Goal: Find specific page/section: Find specific page/section

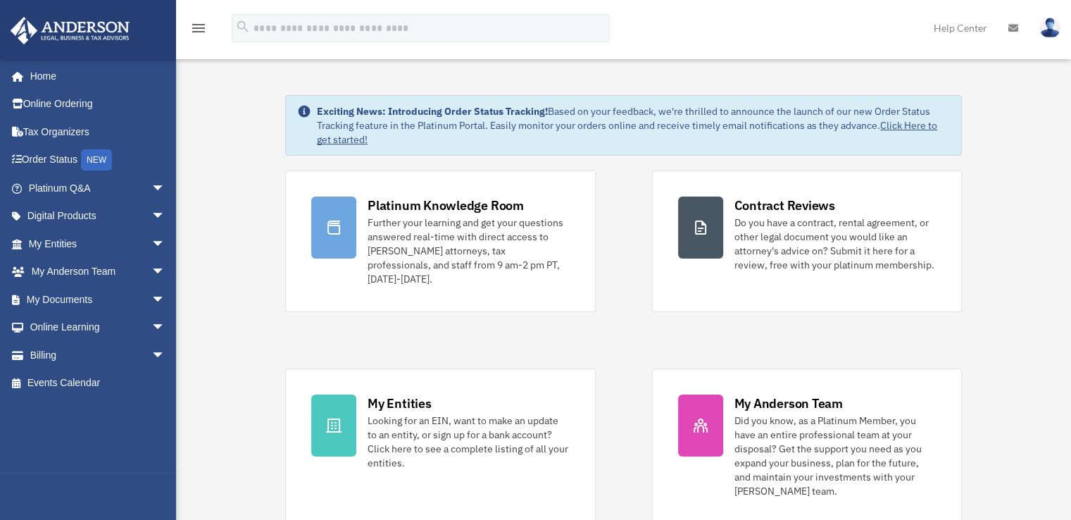
click at [151, 302] on span "arrow_drop_down" at bounding box center [165, 299] width 28 height 29
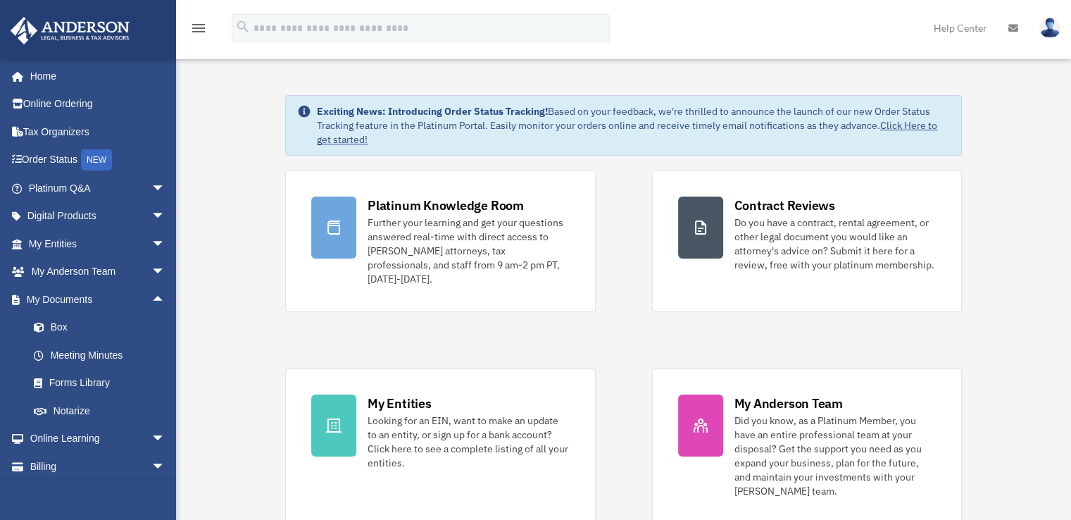
click at [127, 323] on link "Box" at bounding box center [103, 327] width 167 height 28
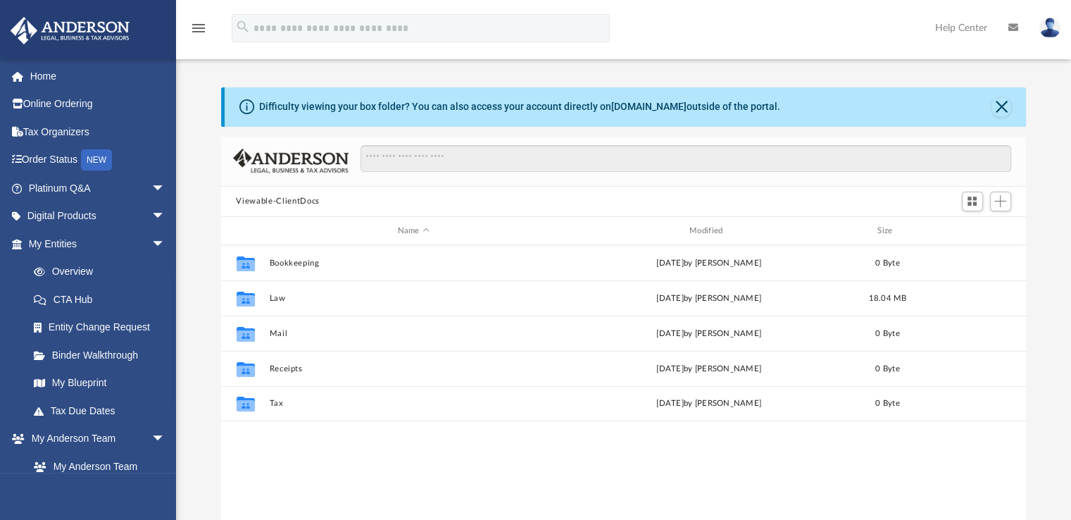
scroll to position [309, 795]
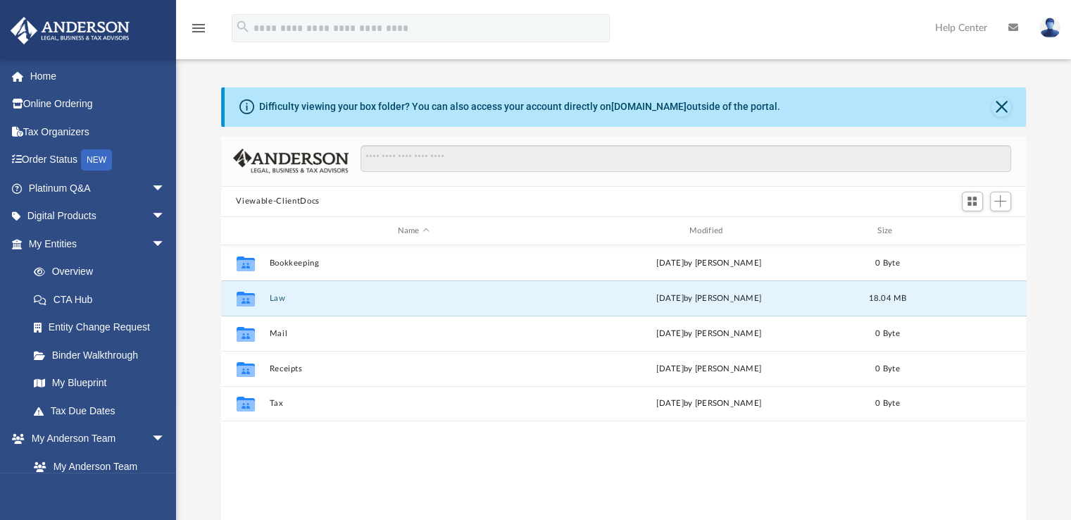
click at [279, 298] on button "Law" at bounding box center [413, 298] width 289 height 9
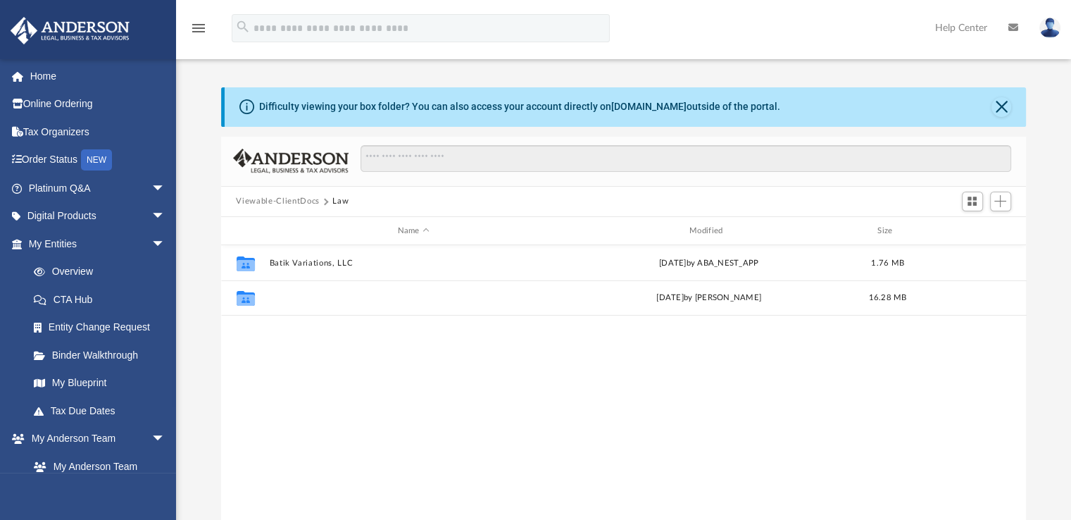
click at [279, 298] on button "Cobblestone Industries, LLC" at bounding box center [413, 298] width 289 height 9
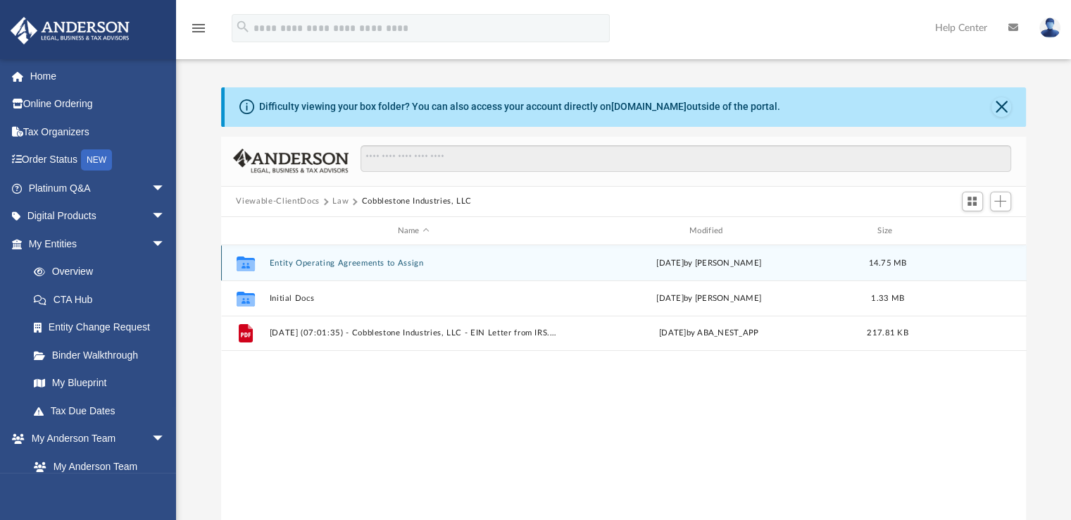
click at [292, 257] on div "Collaborated Folder Entity Operating Agreements to Assign [DATE] by [PERSON_NAM…" at bounding box center [624, 262] width 806 height 35
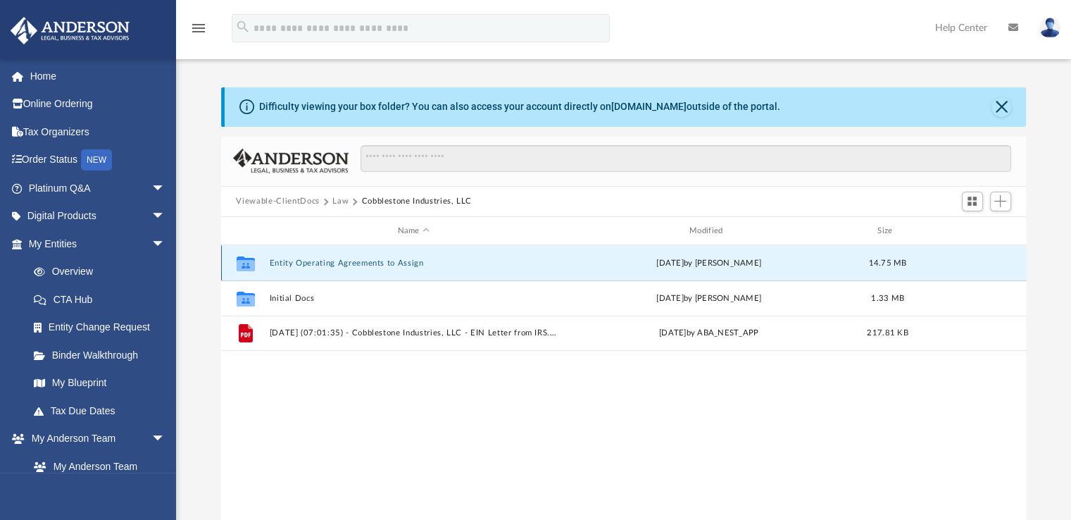
click at [292, 257] on div "Collaborated Folder Entity Operating Agreements to Assign [DATE] by [PERSON_NAM…" at bounding box center [624, 262] width 806 height 35
click at [291, 265] on button "Entity Operating Agreements to Assign" at bounding box center [413, 263] width 289 height 9
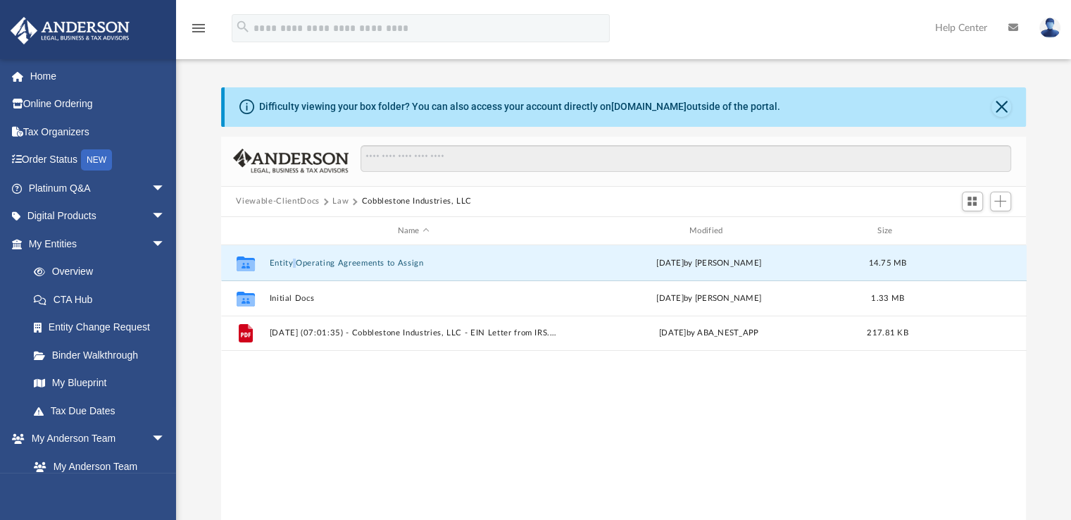
click at [291, 265] on button "Entity Operating Agreements to Assign" at bounding box center [413, 263] width 289 height 9
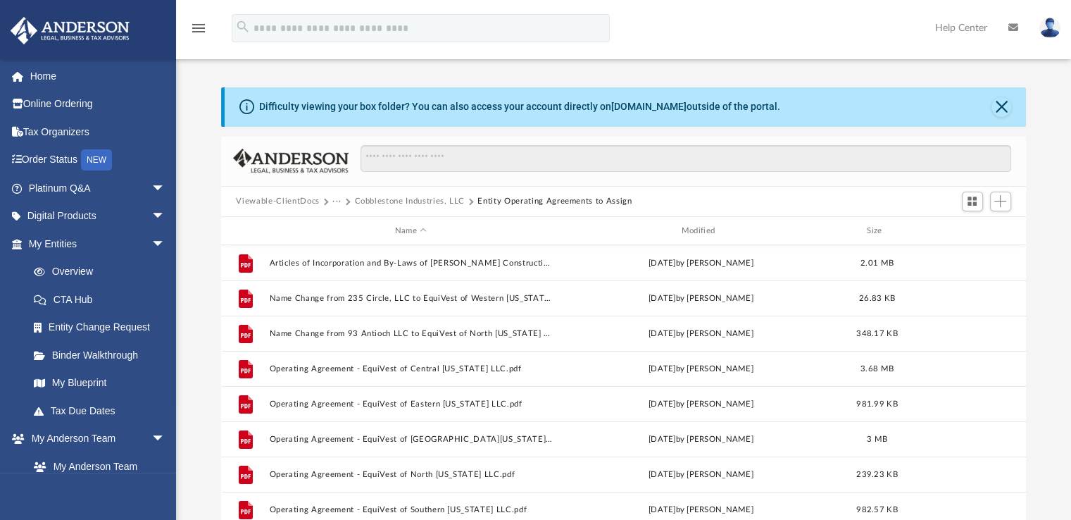
click at [336, 200] on button "···" at bounding box center [336, 201] width 9 height 13
